Goal: Transaction & Acquisition: Obtain resource

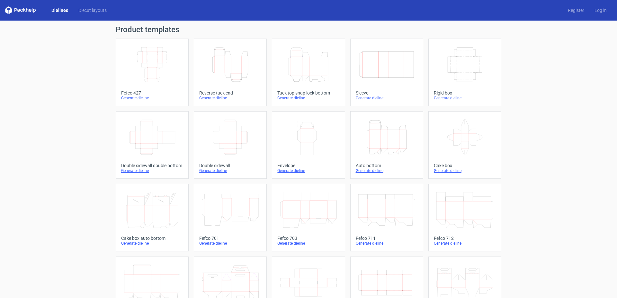
click at [307, 59] on icon "Height Depth Width" at bounding box center [308, 65] width 57 height 36
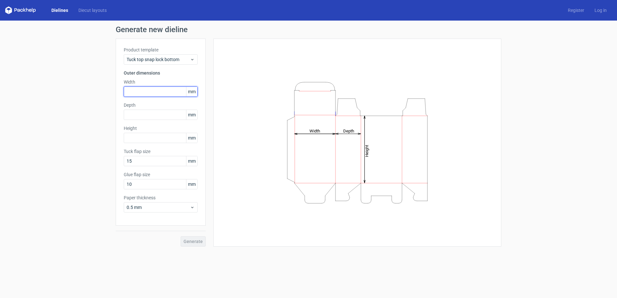
click at [138, 93] on input "text" at bounding box center [161, 92] width 74 height 10
type input "64"
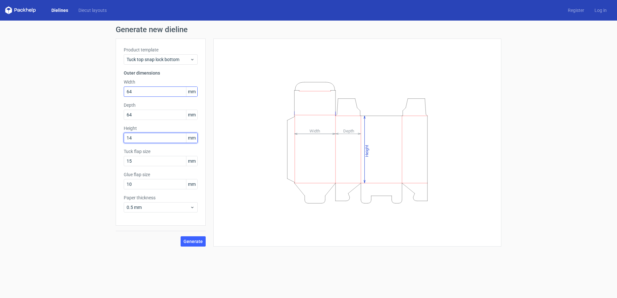
type input "140"
click at [139, 186] on input "10" at bounding box center [161, 184] width 74 height 10
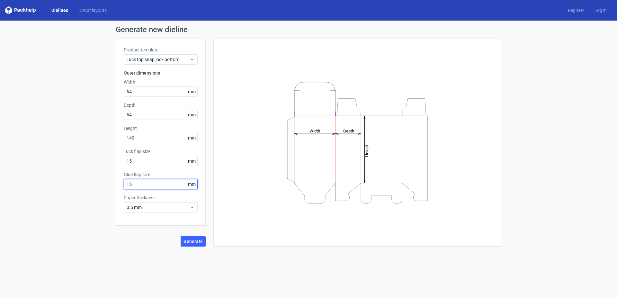
drag, startPoint x: 137, startPoint y: 185, endPoint x: 109, endPoint y: 183, distance: 27.7
click at [124, 183] on input "15" at bounding box center [161, 184] width 74 height 10
click at [134, 187] on input "15" at bounding box center [161, 184] width 74 height 10
type input "17"
click at [192, 243] on span "Generate" at bounding box center [193, 241] width 19 height 5
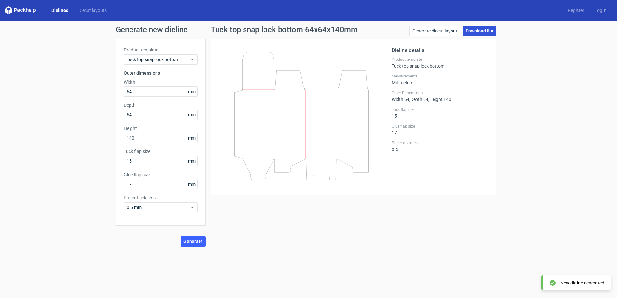
click at [486, 30] on link "Download file" at bounding box center [479, 31] width 33 height 10
drag, startPoint x: 142, startPoint y: 89, endPoint x: 98, endPoint y: 89, distance: 44.1
click at [124, 89] on input "64" at bounding box center [161, 92] width 74 height 10
type input "78"
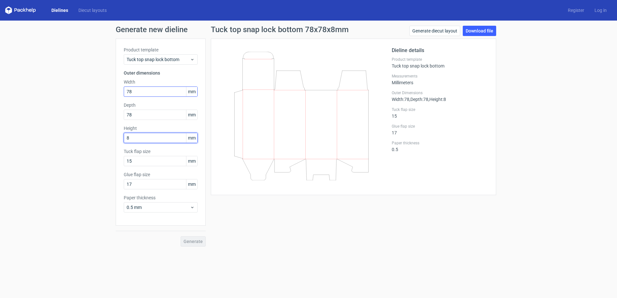
type input "80"
click at [192, 206] on icon at bounding box center [192, 207] width 5 height 5
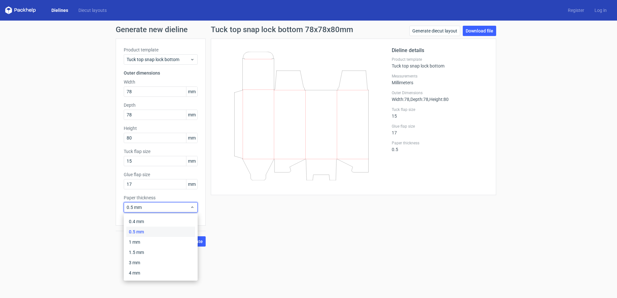
click at [259, 220] on div "Tuck top snap lock bottom 78x78x80mm Generate diecut layout Download file Dieli…" at bounding box center [354, 136] width 296 height 221
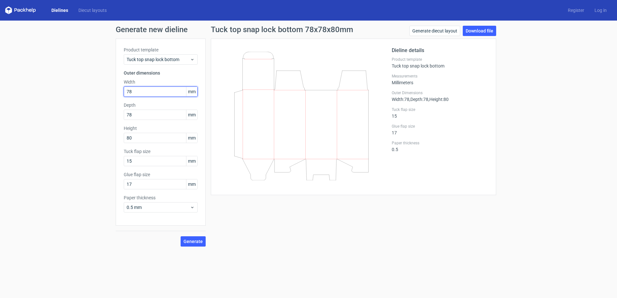
drag, startPoint x: 123, startPoint y: 91, endPoint x: 110, endPoint y: 90, distance: 13.2
click at [124, 90] on input "78" at bounding box center [161, 92] width 74 height 10
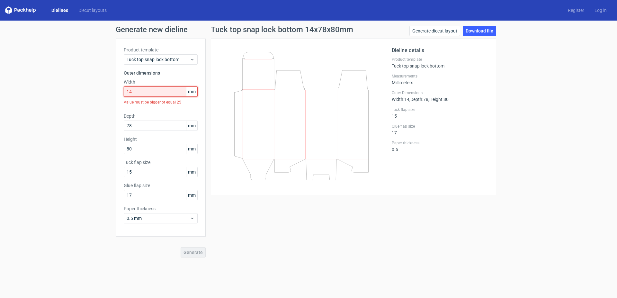
click at [145, 92] on input "14" at bounding box center [161, 92] width 74 height 10
drag, startPoint x: 114, startPoint y: 90, endPoint x: 92, endPoint y: 95, distance: 23.0
click at [124, 93] on input "14" at bounding box center [161, 92] width 74 height 10
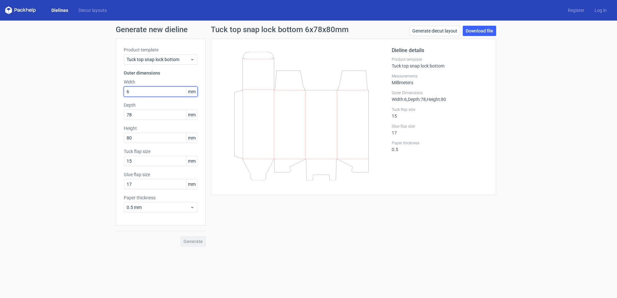
type input "64"
type input "140"
click at [193, 211] on div "0.5 mm" at bounding box center [161, 207] width 74 height 10
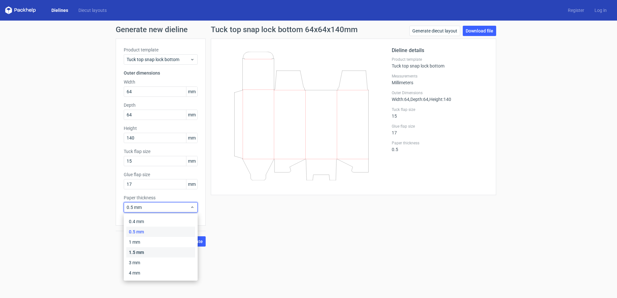
click at [144, 252] on div "1.5 mm" at bounding box center [160, 252] width 69 height 10
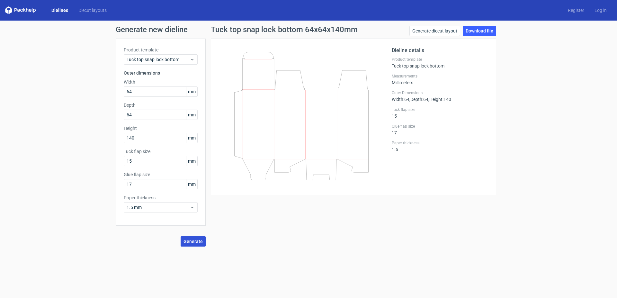
click at [195, 242] on span "Generate" at bounding box center [193, 241] width 19 height 5
click at [479, 32] on link "Download file" at bounding box center [479, 31] width 33 height 10
drag, startPoint x: 153, startPoint y: 91, endPoint x: 95, endPoint y: 89, distance: 58.6
click at [124, 89] on input "64" at bounding box center [161, 92] width 74 height 10
type input "78"
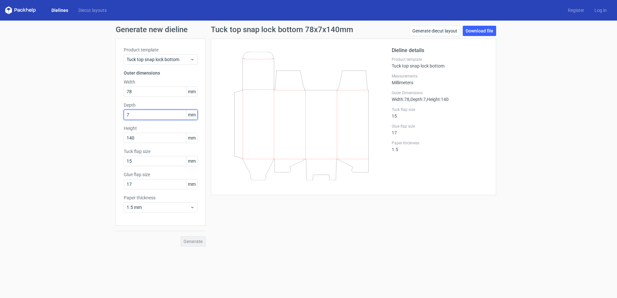
type input "78"
type input "83"
click at [192, 242] on span "Generate" at bounding box center [193, 241] width 19 height 5
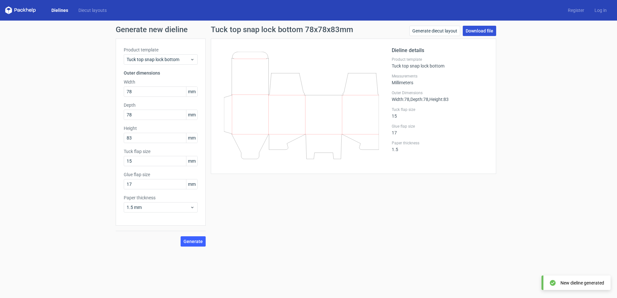
click at [477, 33] on link "Download file" at bounding box center [479, 31] width 33 height 10
